Goal: Communication & Community: Answer question/provide support

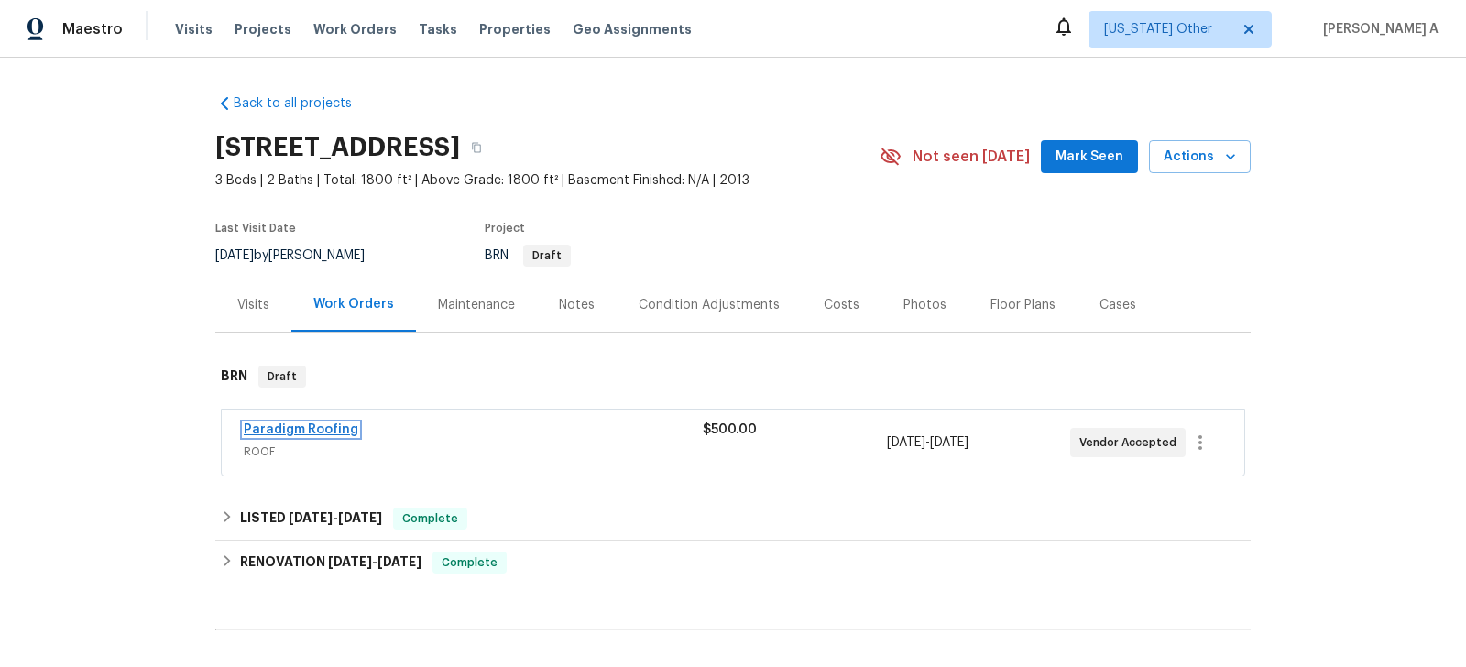
click at [259, 427] on link "Paradigm Roofing" at bounding box center [301, 429] width 115 height 13
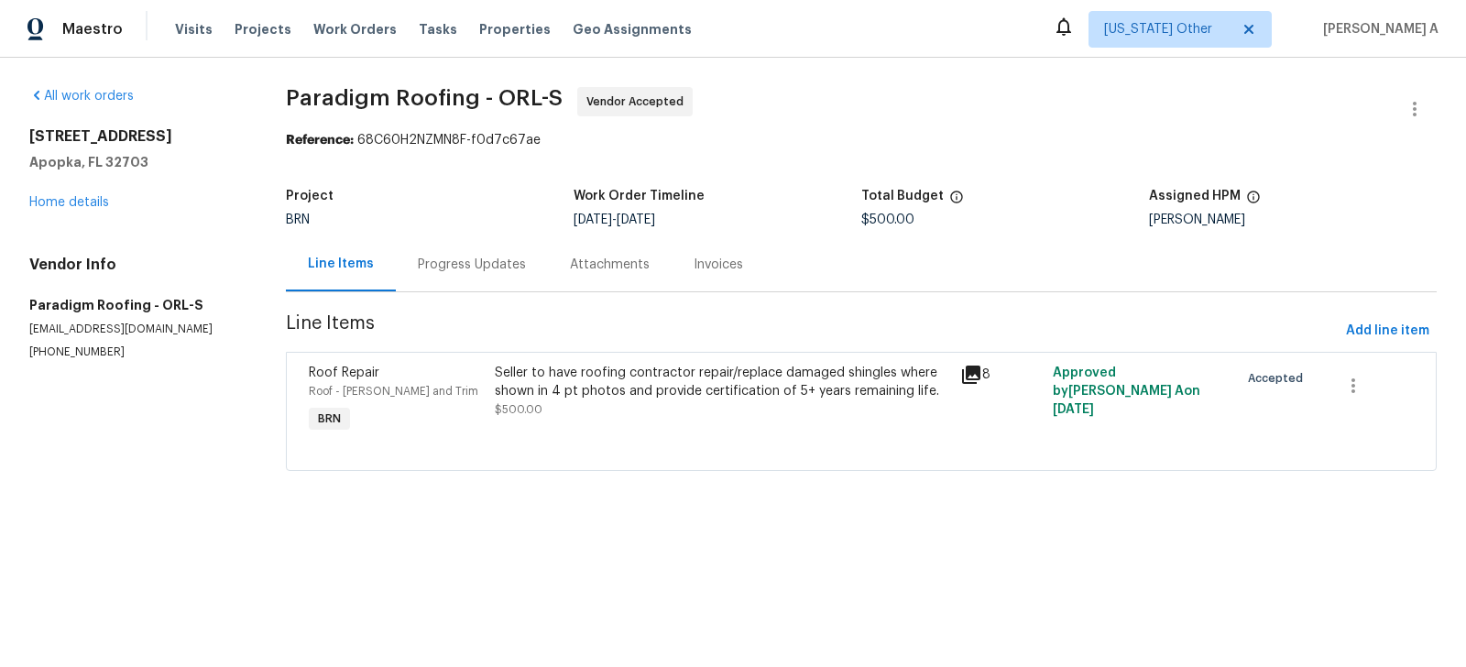
click at [463, 243] on div "Progress Updates" at bounding box center [472, 264] width 152 height 54
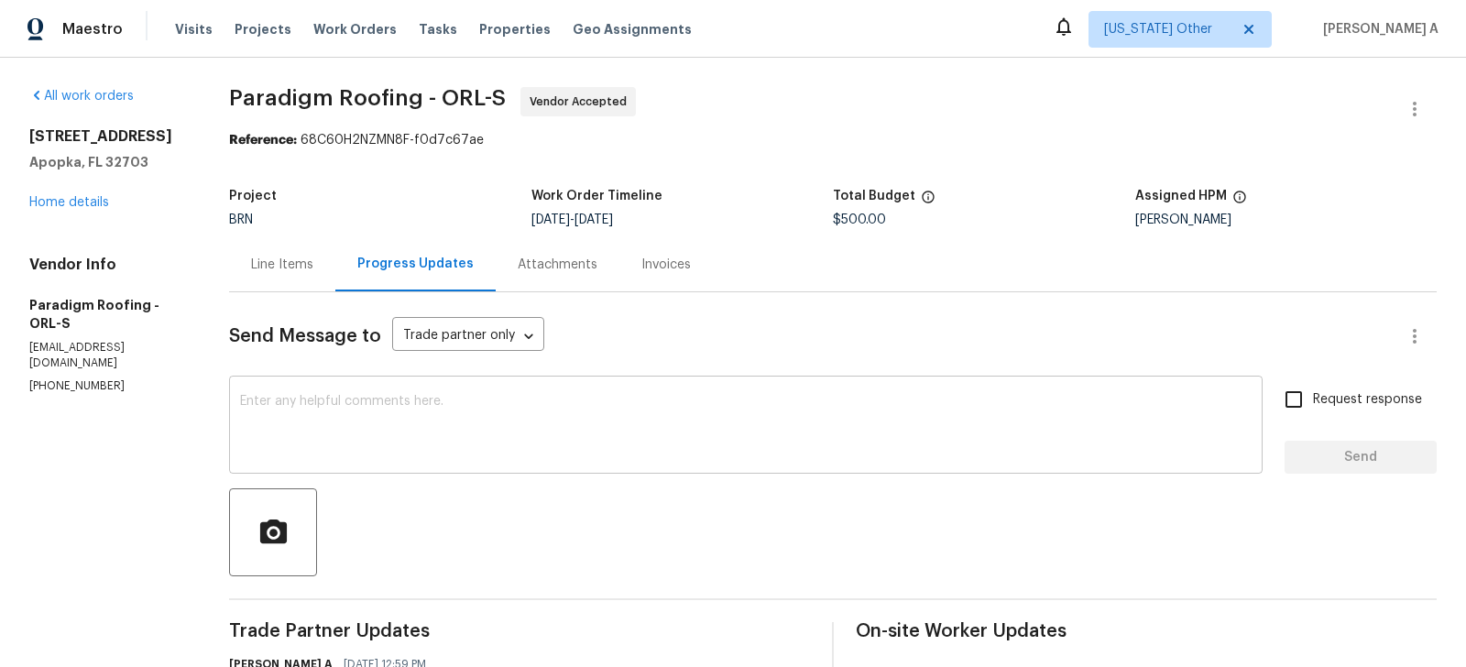
scroll to position [140, 0]
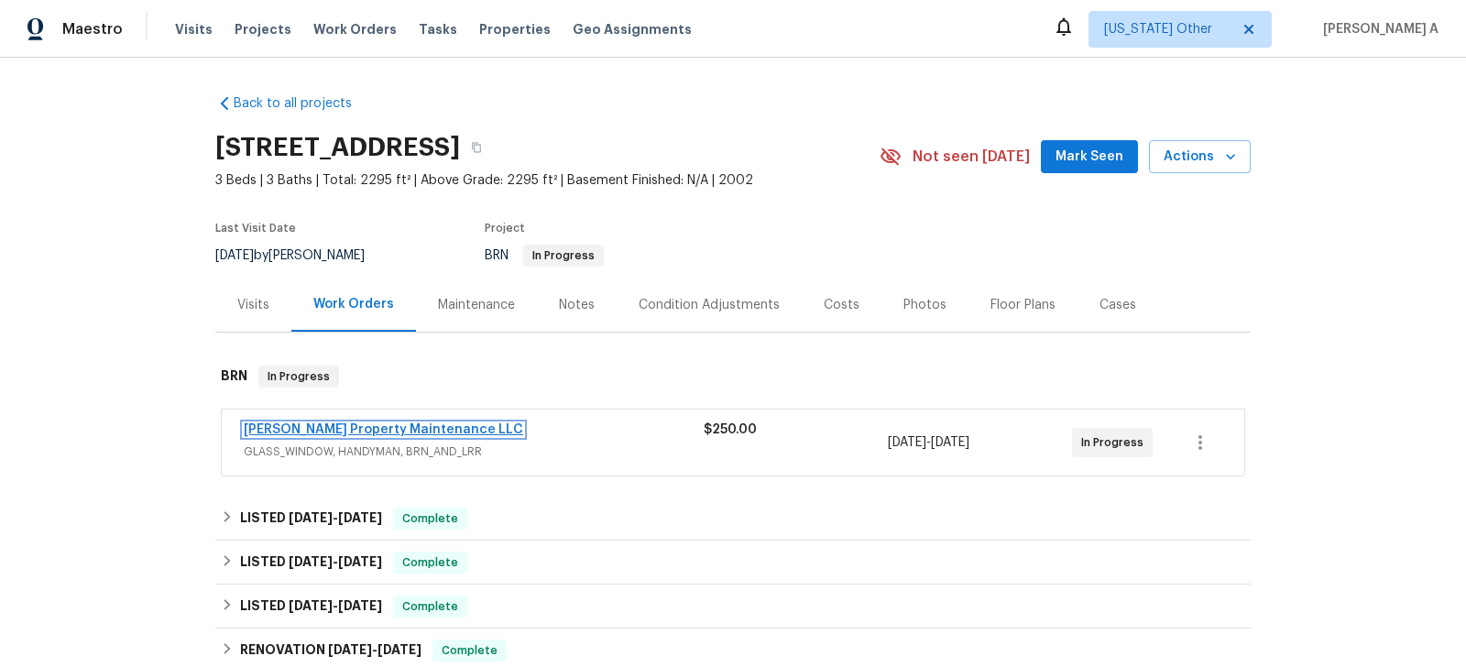
click at [403, 426] on link "Glen Property Maintenance LLC" at bounding box center [383, 429] width 279 height 13
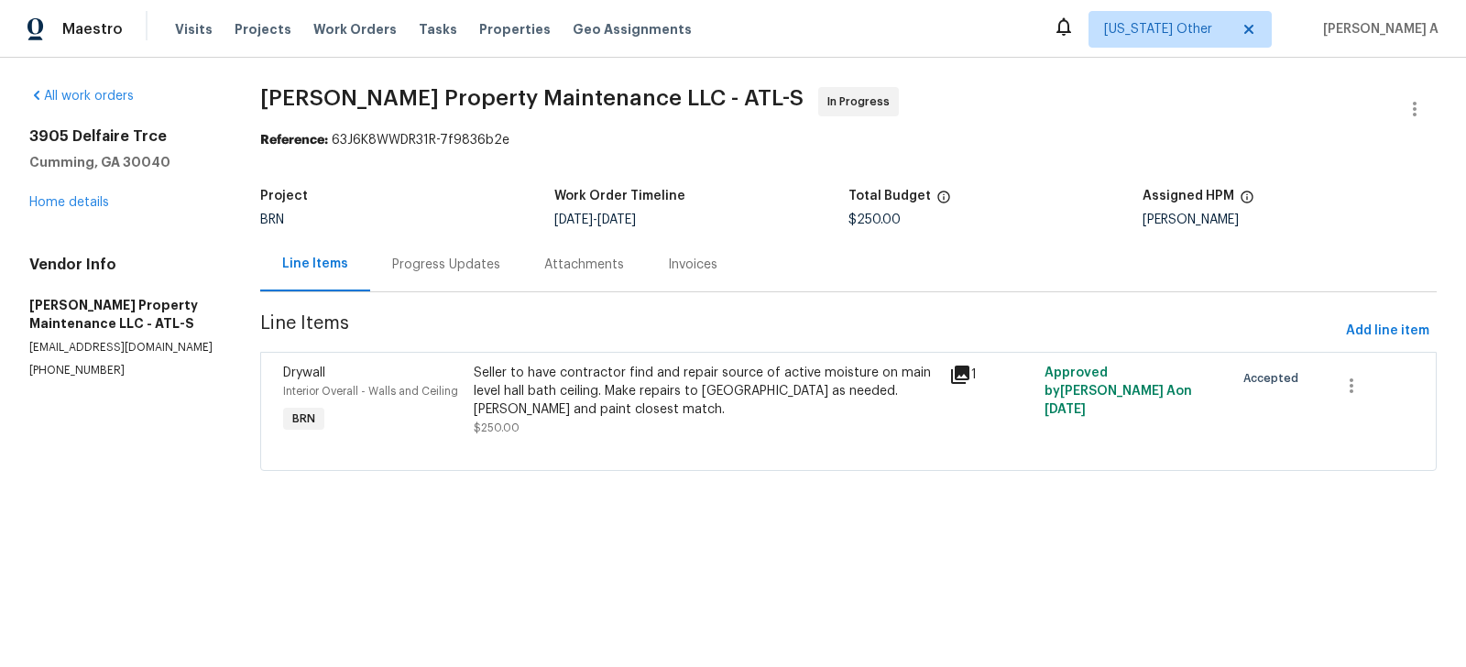
click at [454, 261] on div "Progress Updates" at bounding box center [446, 265] width 108 height 18
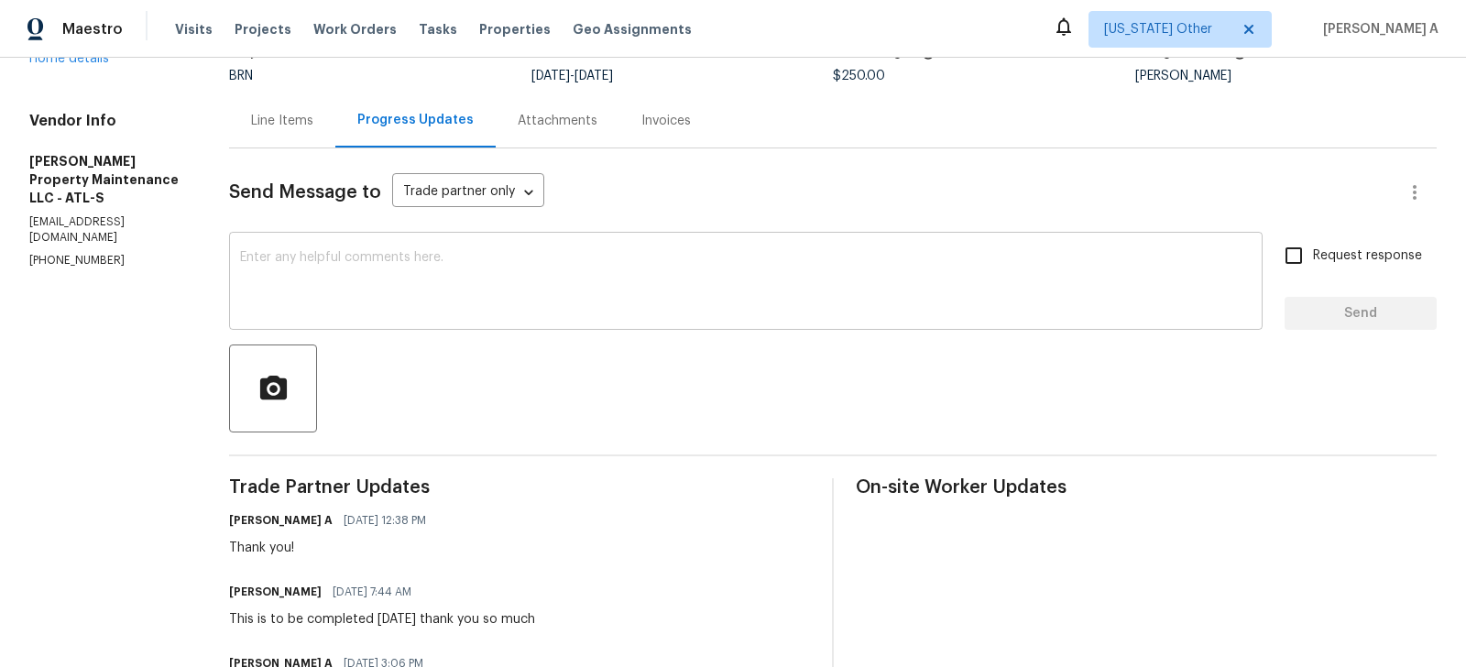
scroll to position [203, 0]
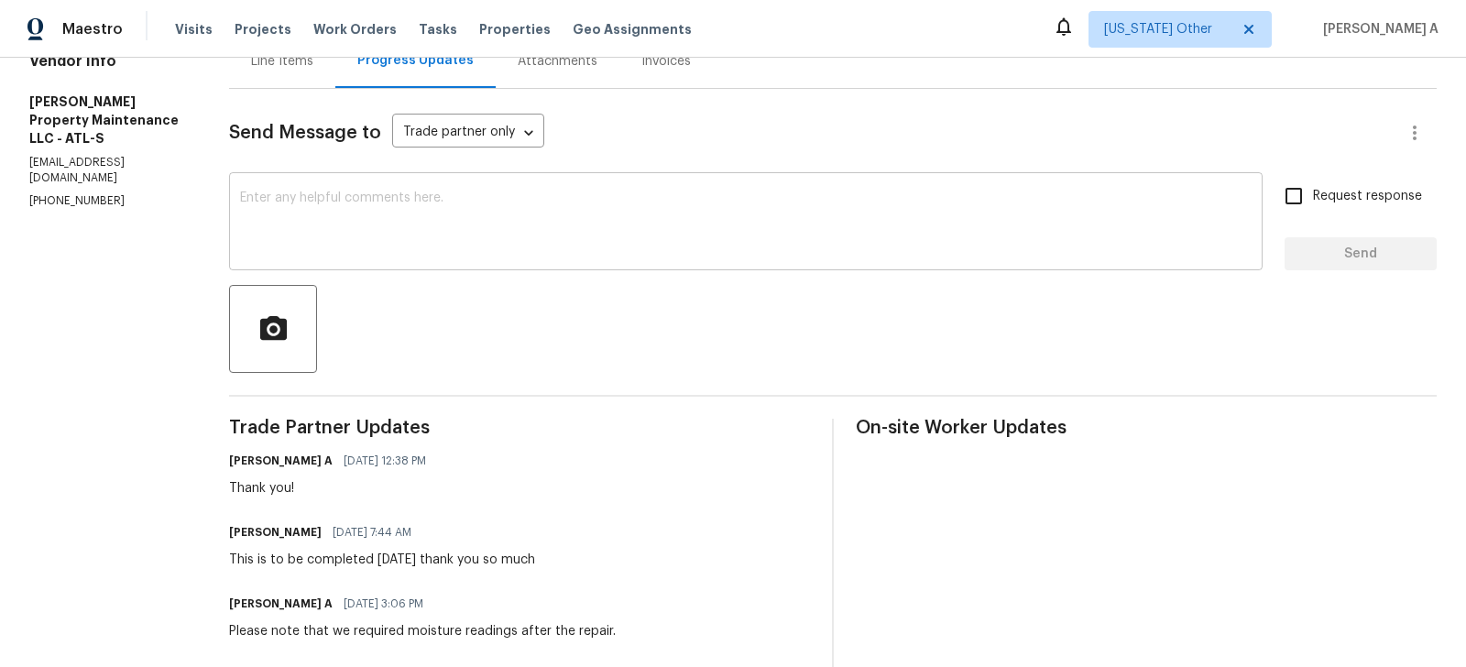
click at [542, 253] on textarea at bounding box center [746, 224] width 1012 height 64
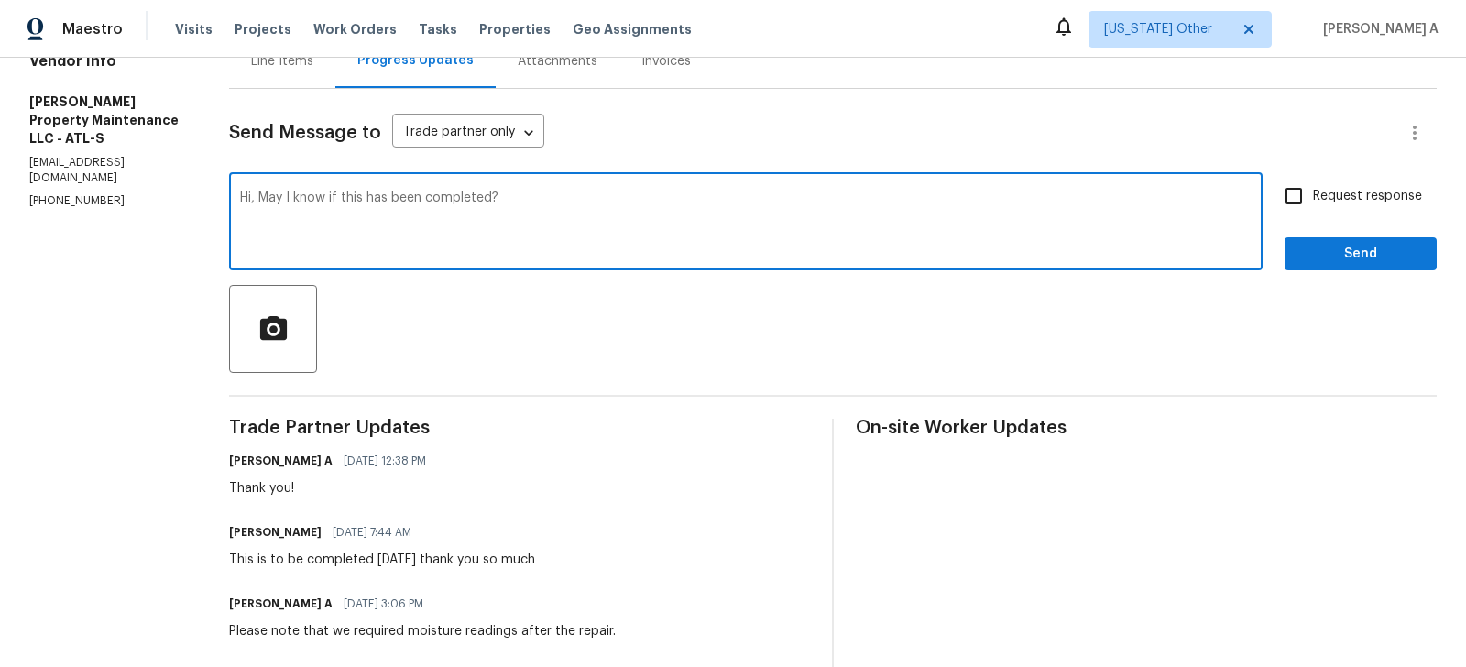
type textarea "Hi, May I know if this has been completed?"
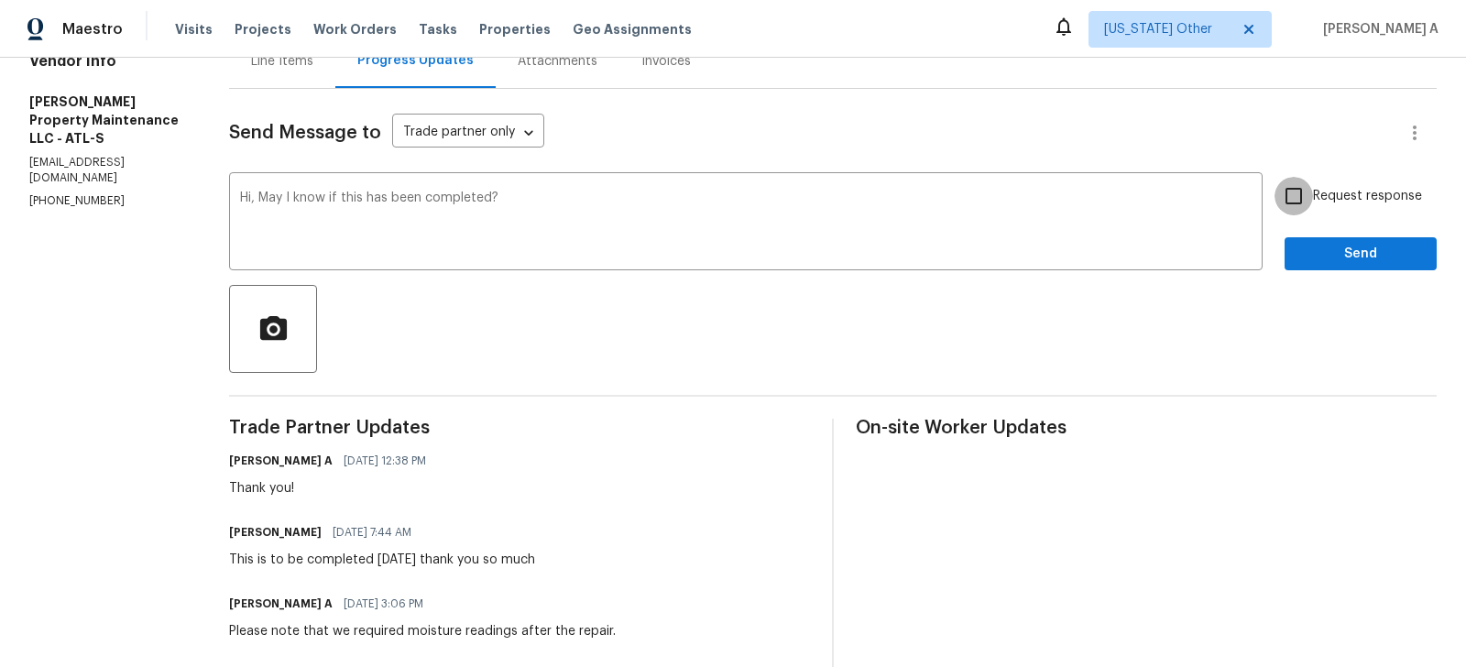
click at [1303, 200] on input "Request response" at bounding box center [1294, 196] width 38 height 38
checkbox input "true"
click at [1341, 252] on span "Send" at bounding box center [1360, 254] width 123 height 23
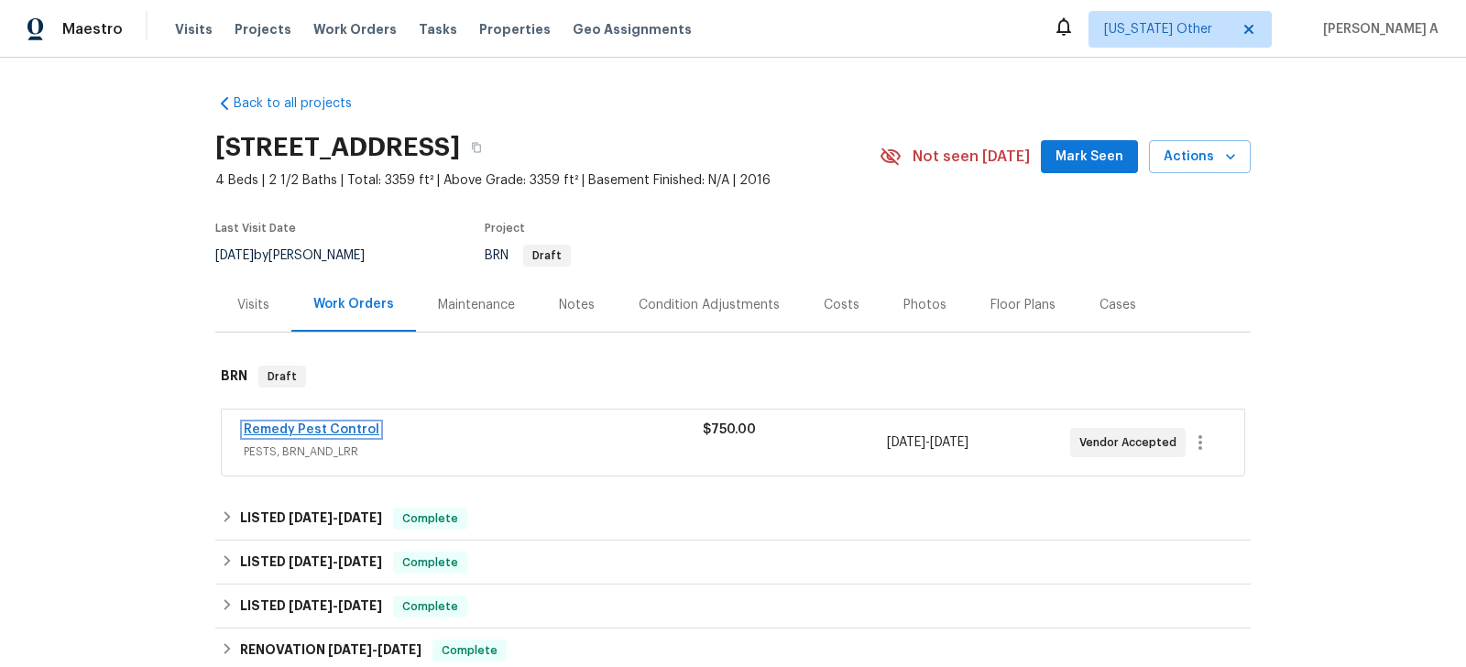
click at [341, 429] on link "Remedy Pest Control" at bounding box center [312, 429] width 136 height 13
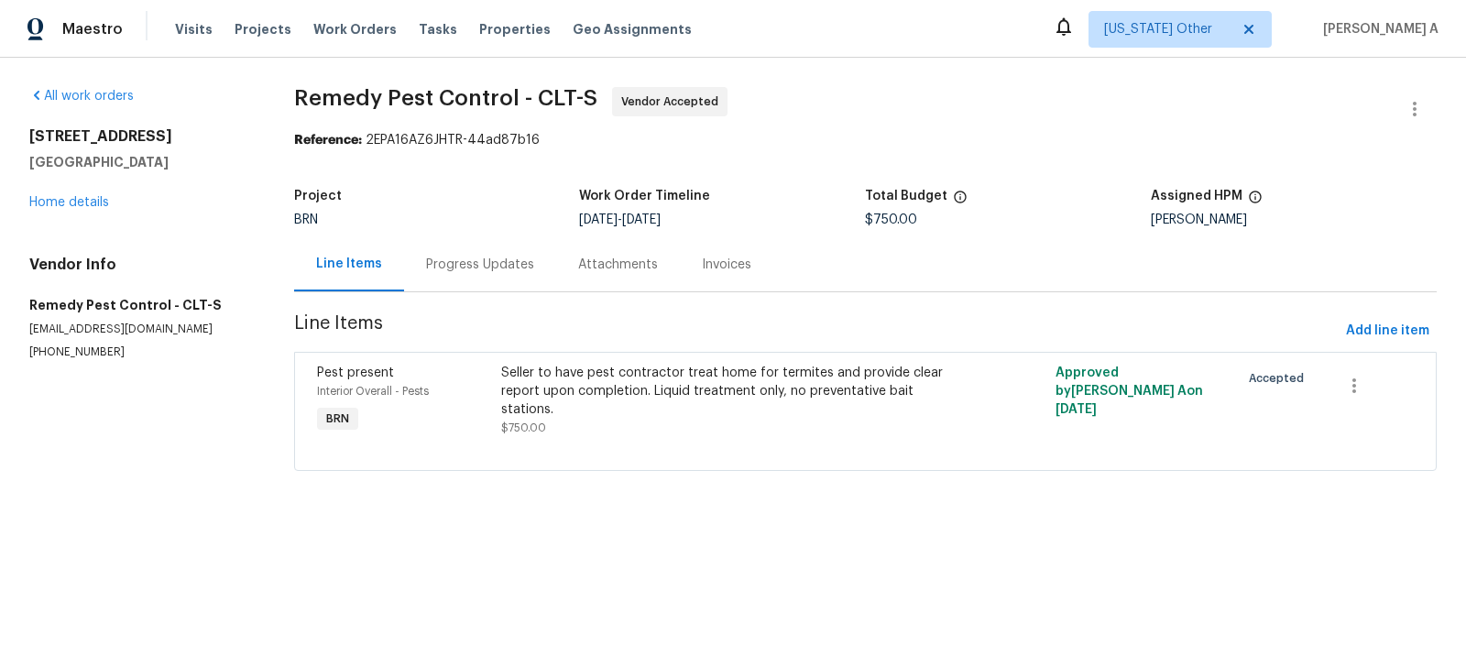
click at [443, 275] on div "Progress Updates" at bounding box center [480, 264] width 152 height 54
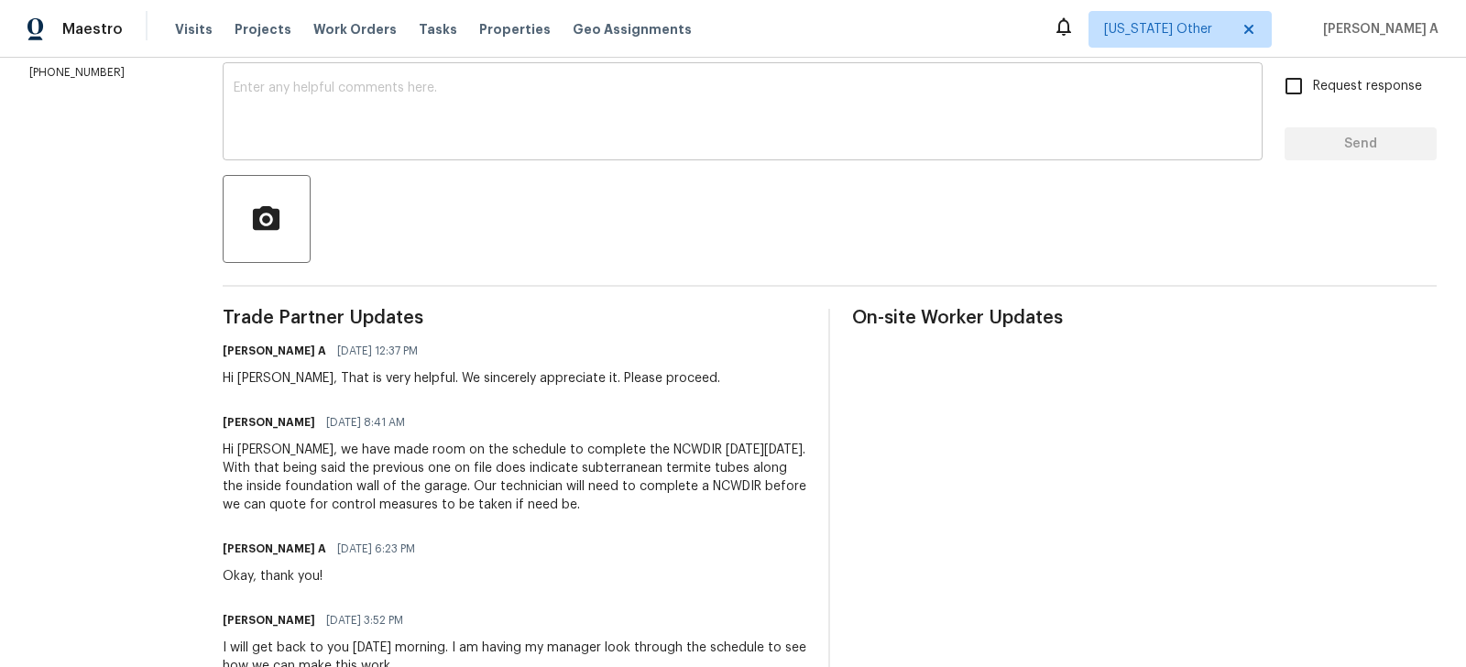
scroll to position [323, 0]
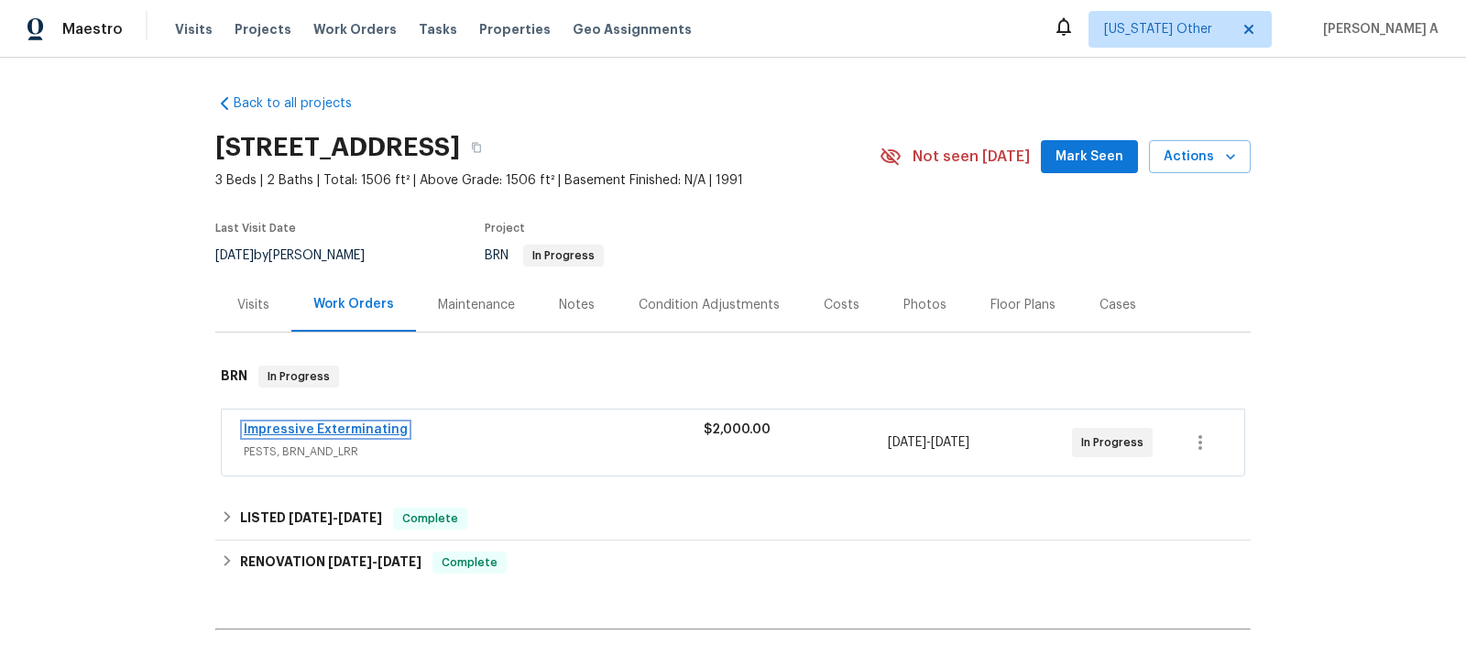
click at [345, 427] on link "Impressive Exterminating" at bounding box center [326, 429] width 164 height 13
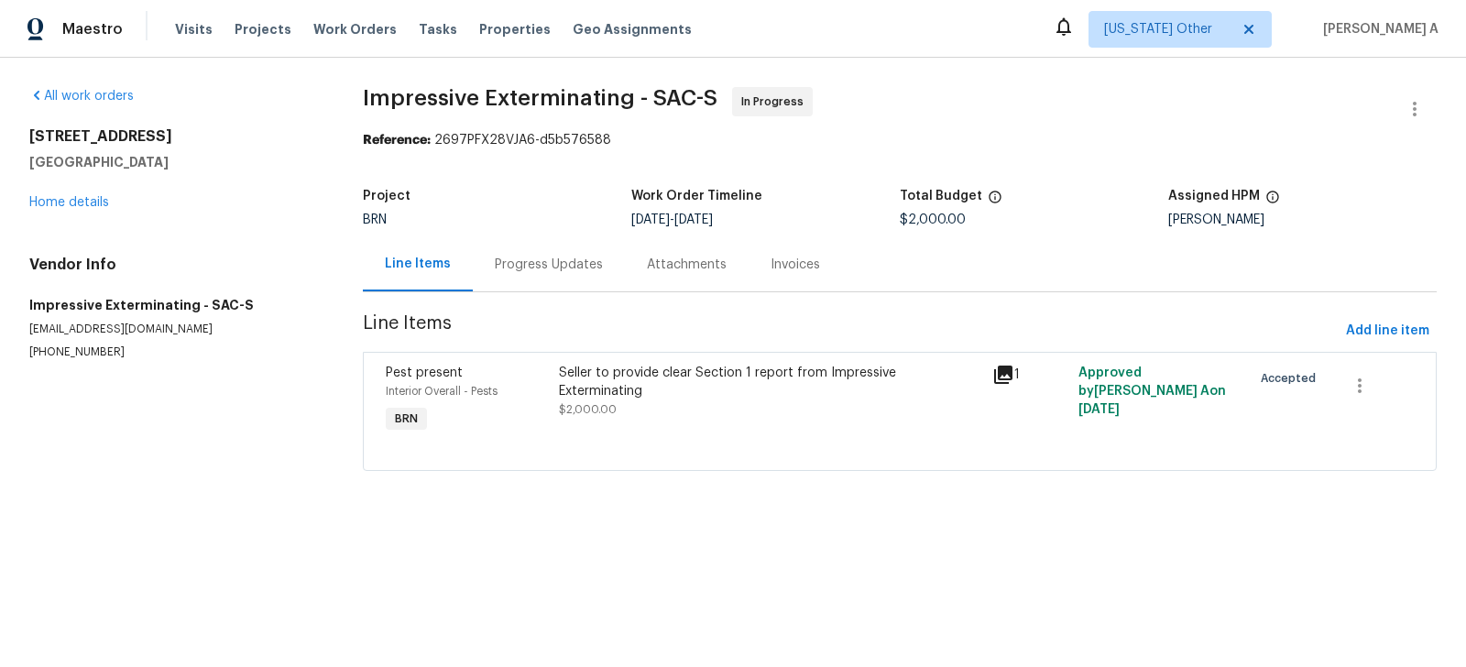
click at [488, 262] on div "Progress Updates" at bounding box center [549, 264] width 152 height 54
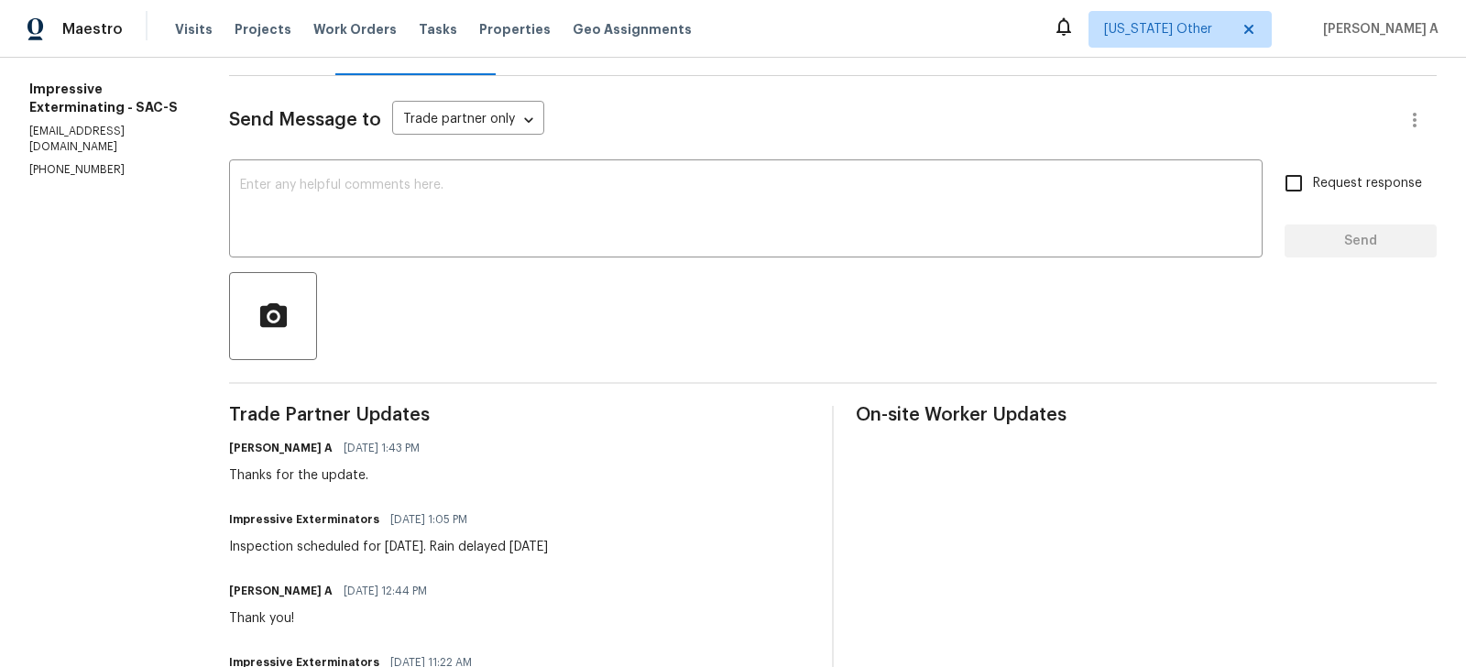
scroll to position [229, 0]
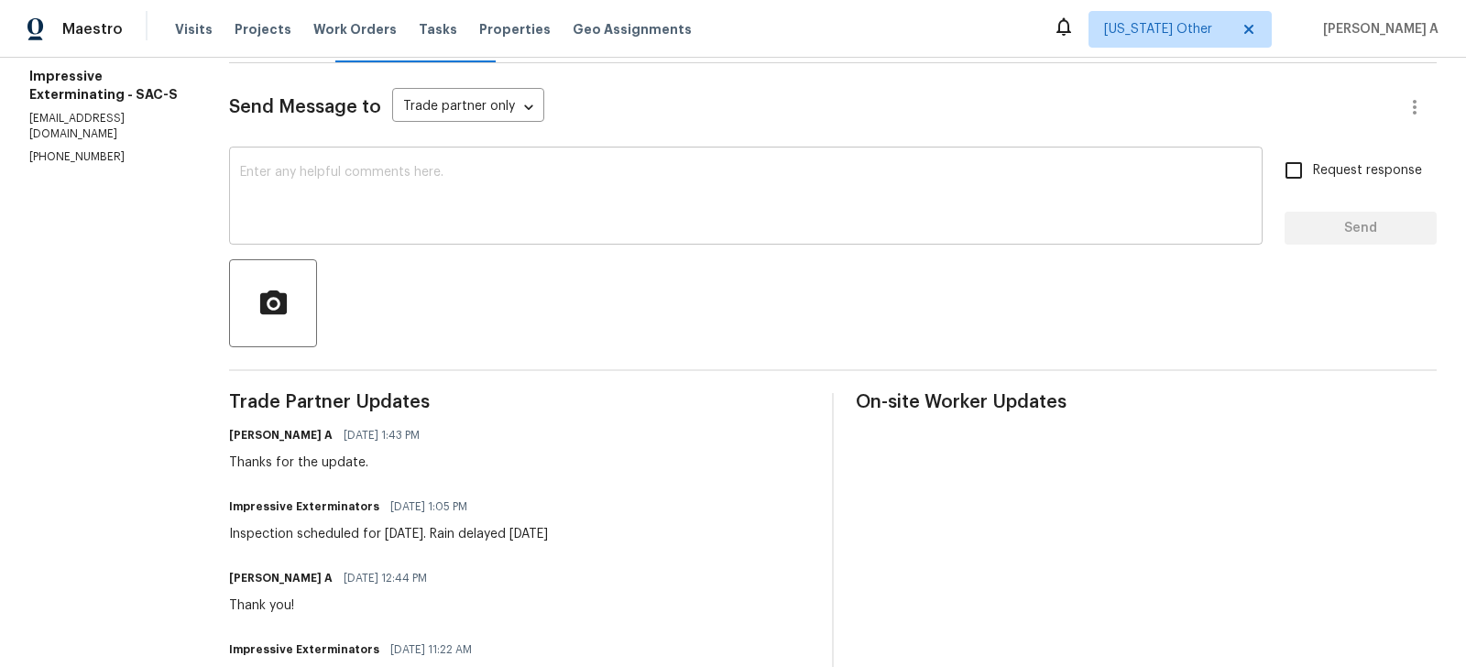
click at [506, 205] on textarea at bounding box center [746, 198] width 1012 height 64
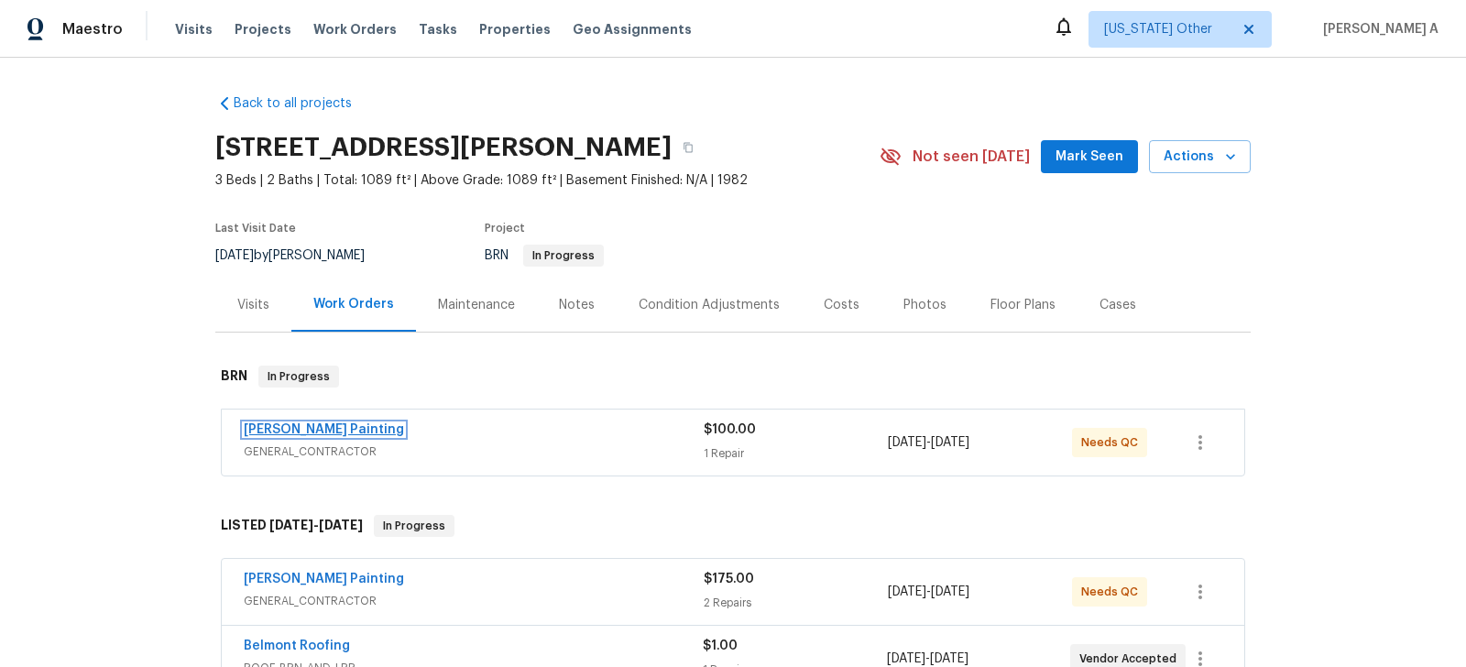
click at [312, 432] on link "Perez Painting" at bounding box center [324, 429] width 160 height 13
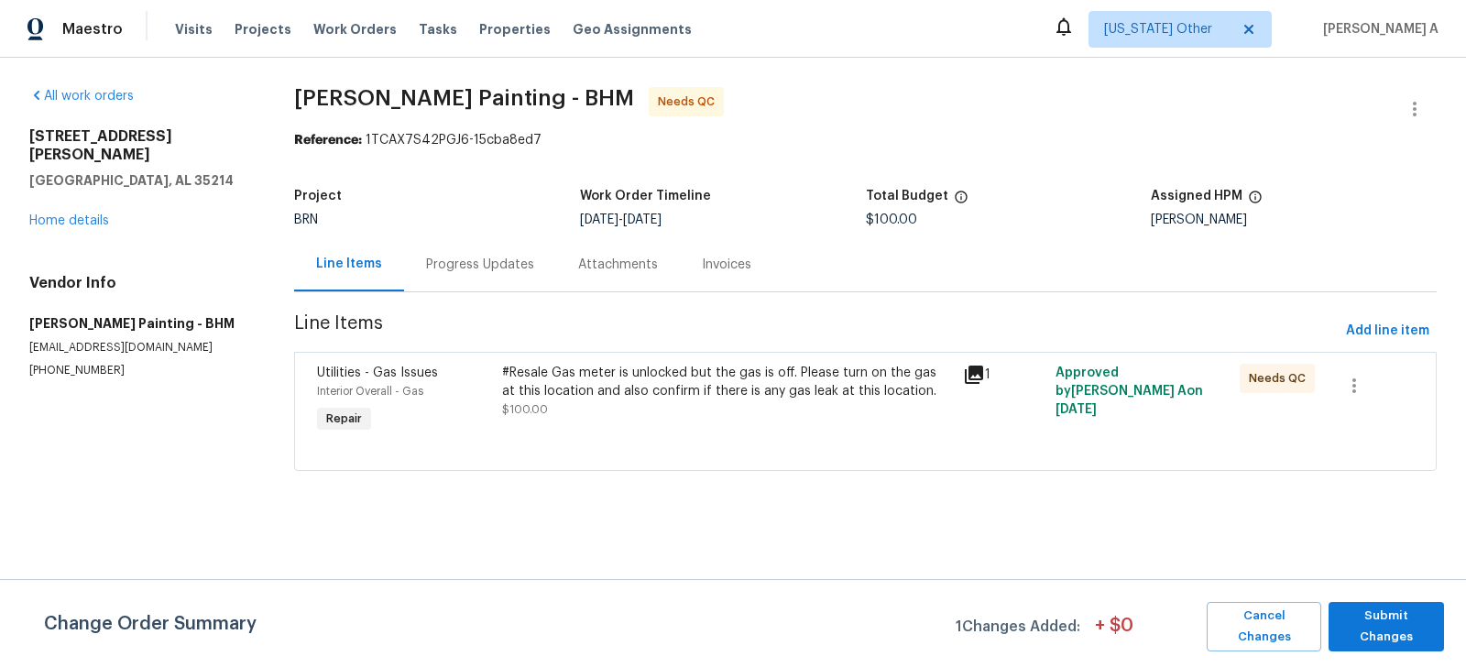
click at [465, 275] on div "Progress Updates" at bounding box center [480, 264] width 152 height 54
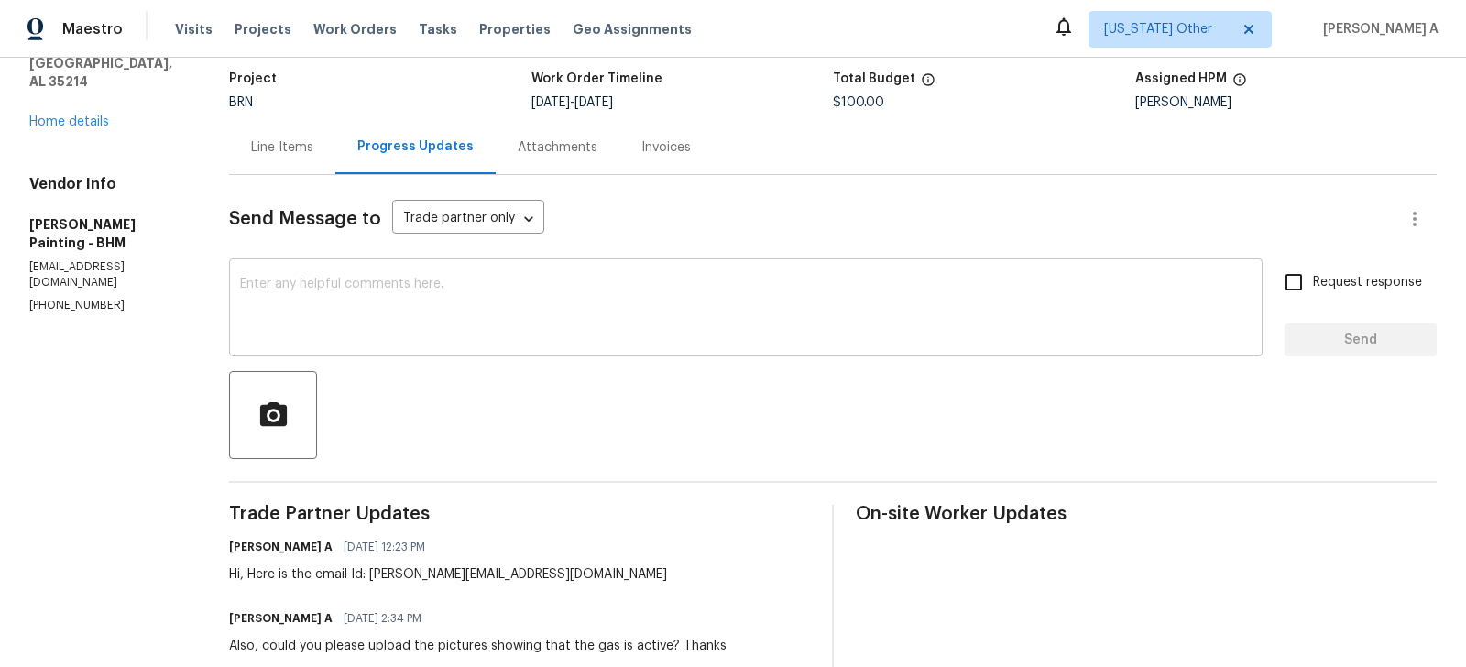
scroll to position [120, 0]
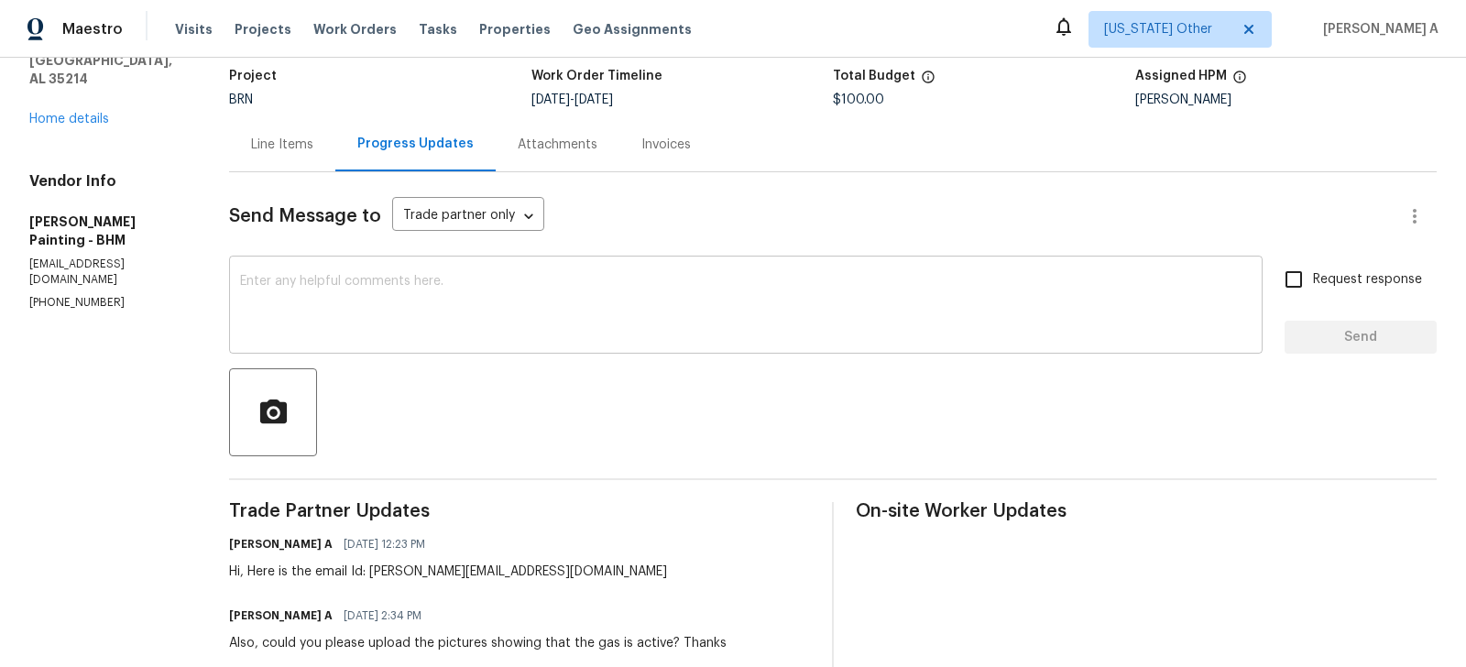
click at [575, 337] on textarea at bounding box center [746, 307] width 1012 height 64
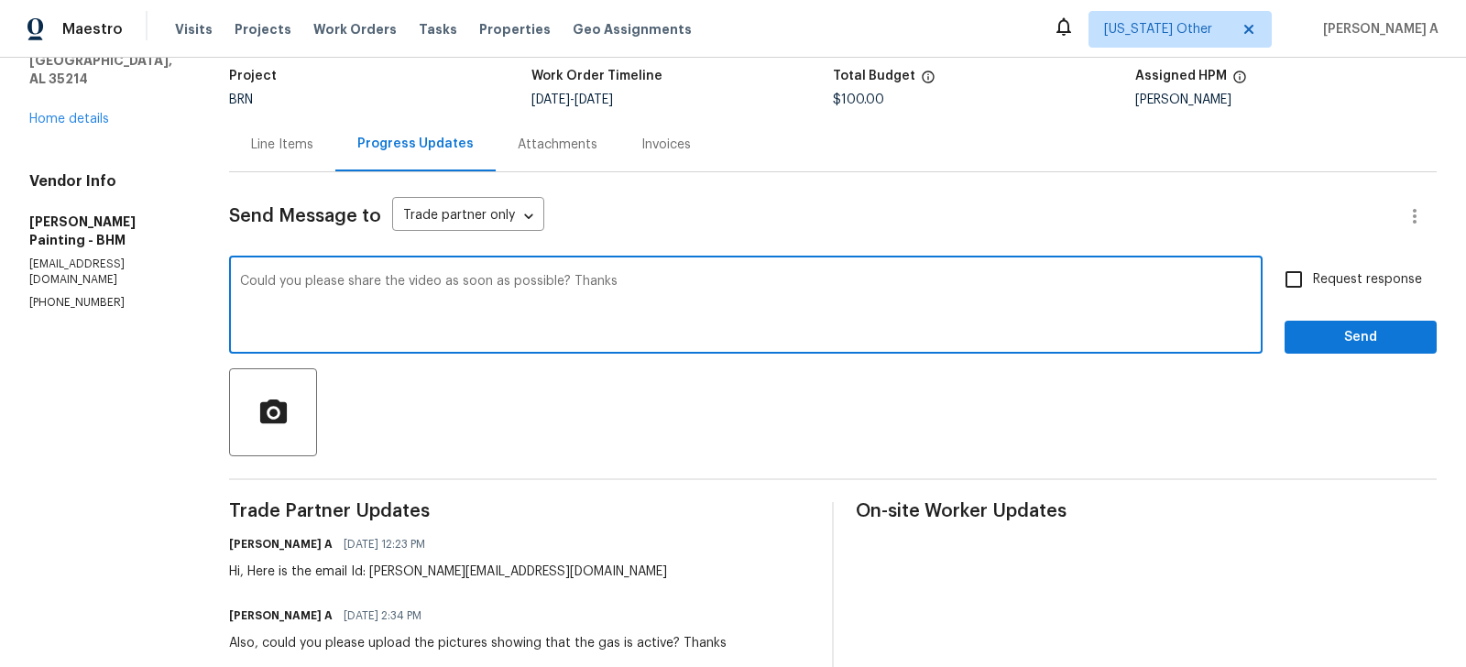
type textarea "Could you please share the video as soon as possible? Thanks"
click at [1312, 307] on div "Request response Send" at bounding box center [1361, 306] width 152 height 93
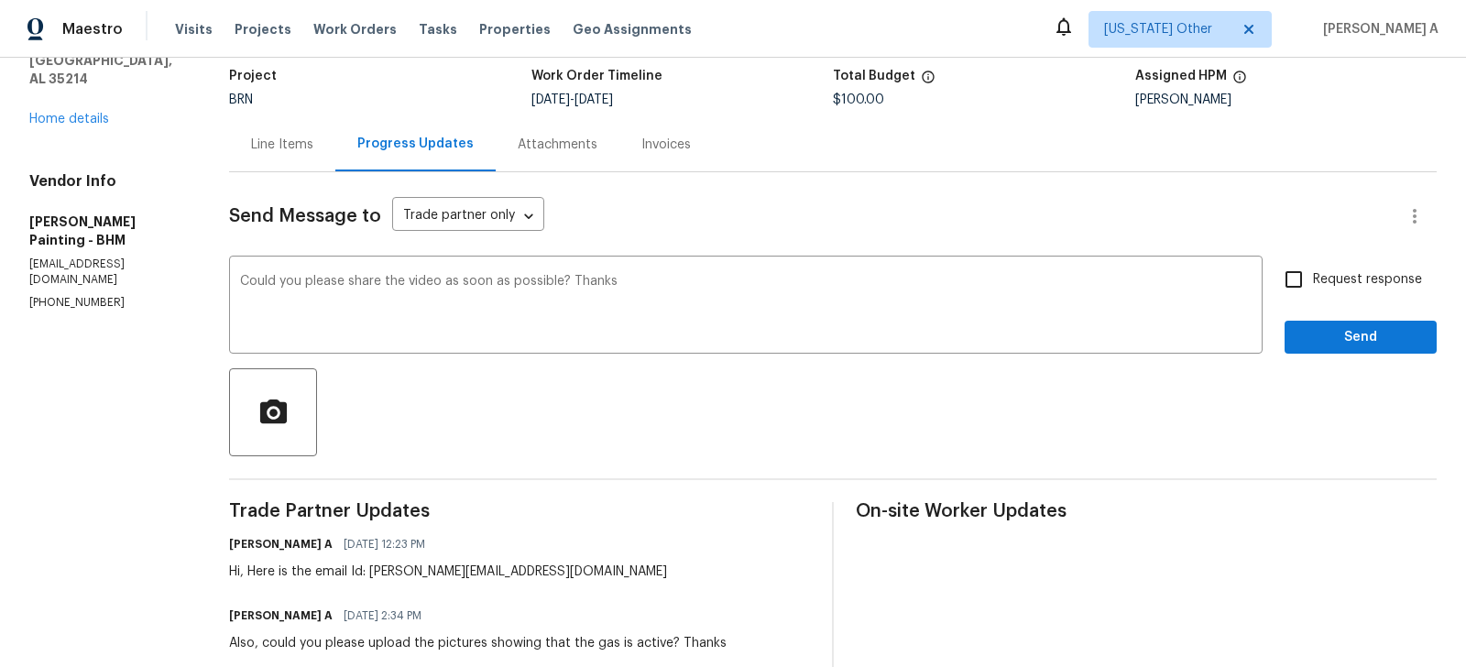
click at [1306, 288] on input "Request response" at bounding box center [1294, 279] width 38 height 38
checkbox input "true"
click at [1343, 331] on span "Send" at bounding box center [1360, 337] width 123 height 23
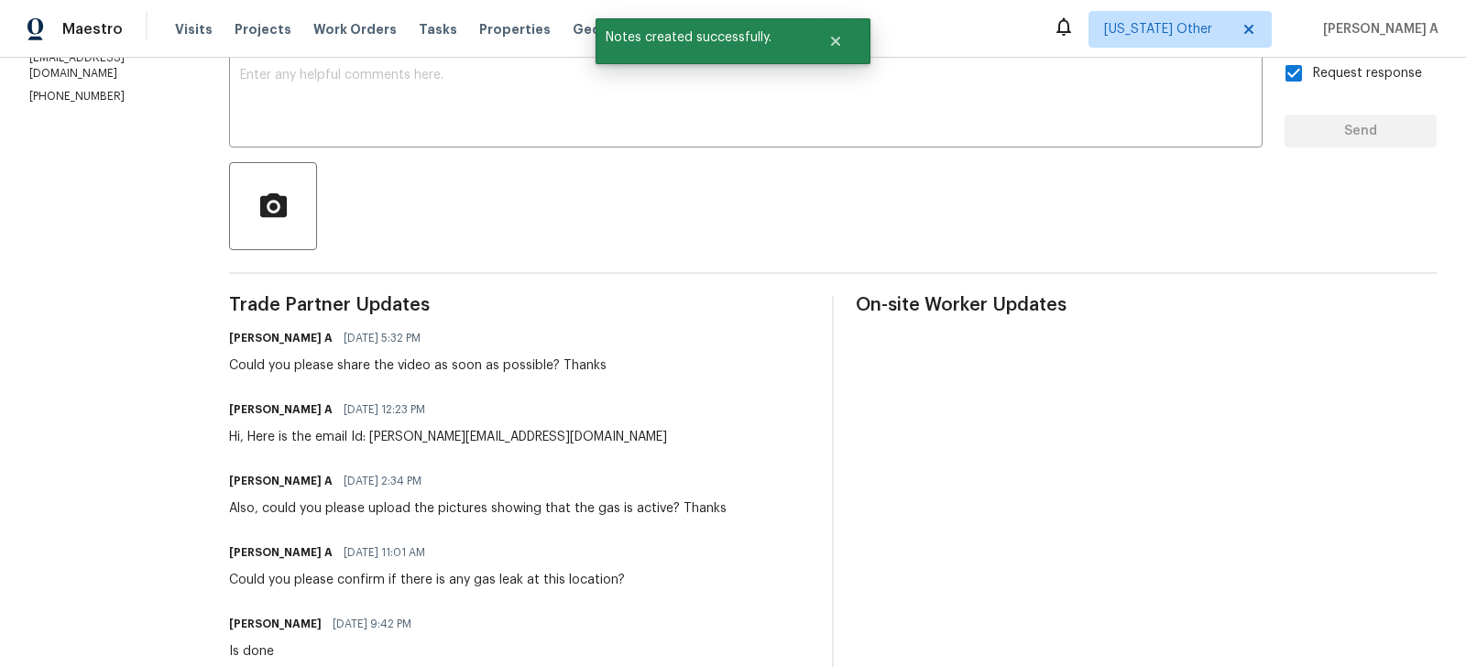
scroll to position [331, 0]
